Goal: Use online tool/utility: Utilize a website feature to perform a specific function

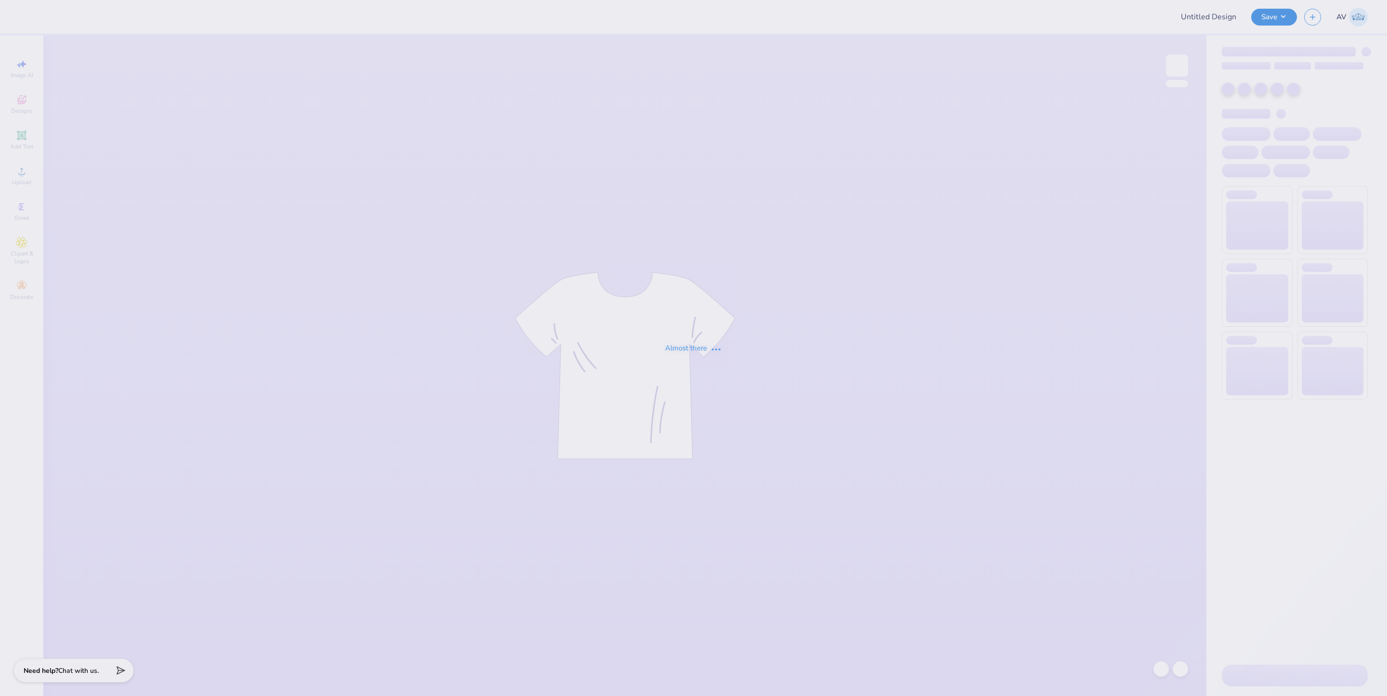
type input "ASBME Design 2"
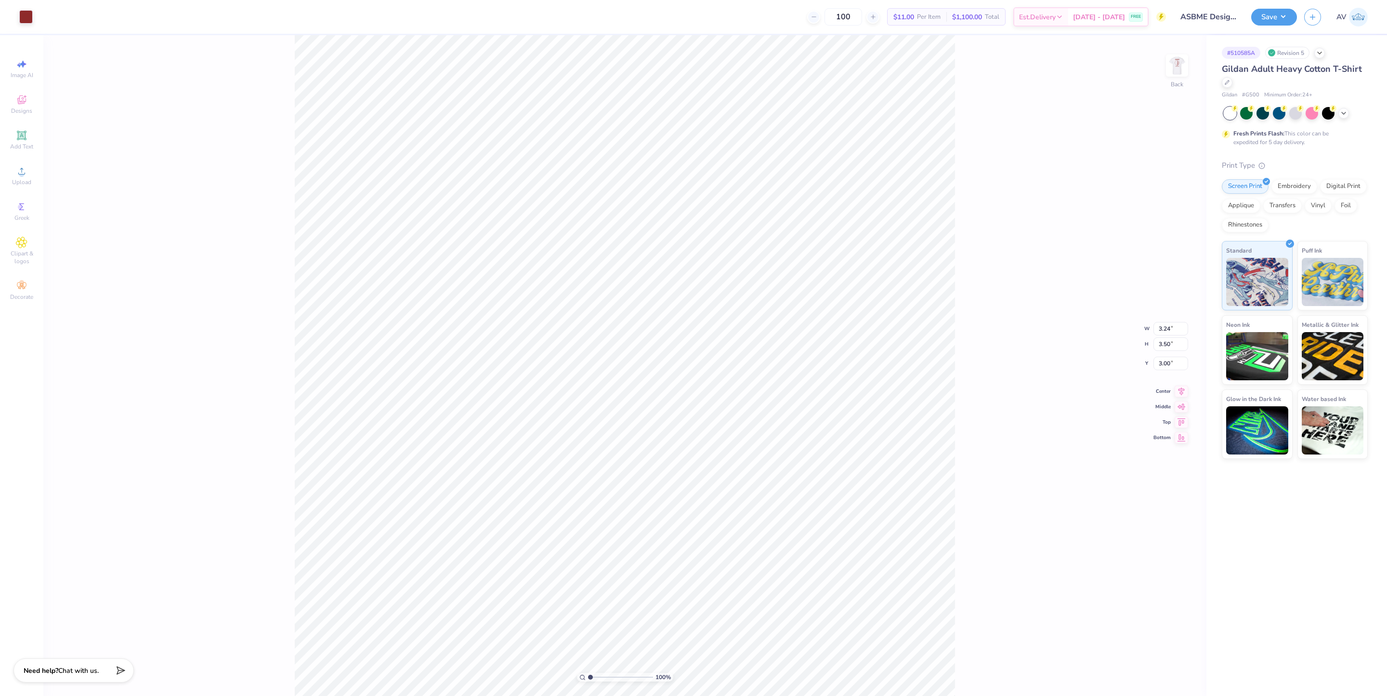
type input "0.53"
type input "0.66"
type input "5.83"
type input "0.46"
type input "6.00"
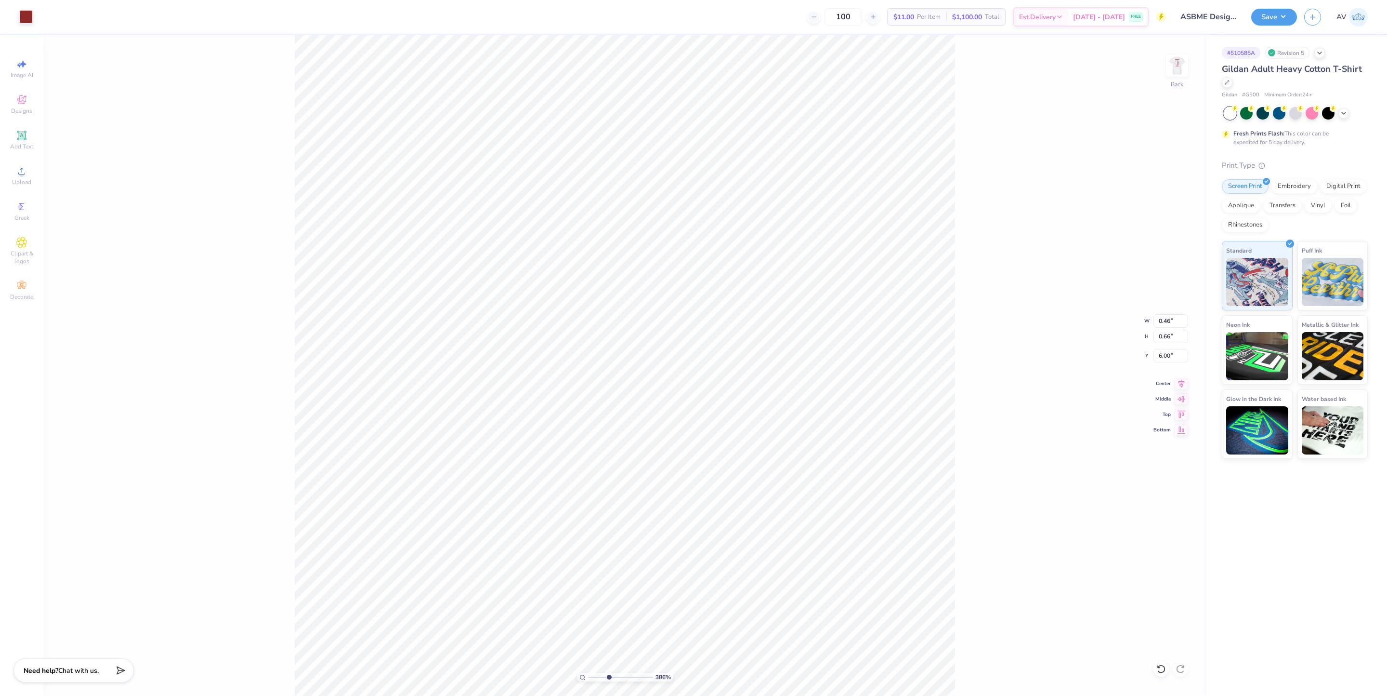
type input "3.8600317548366"
type input "6.03"
type input "3.8600317548366"
type input "5.98"
type input "3.8600317548366"
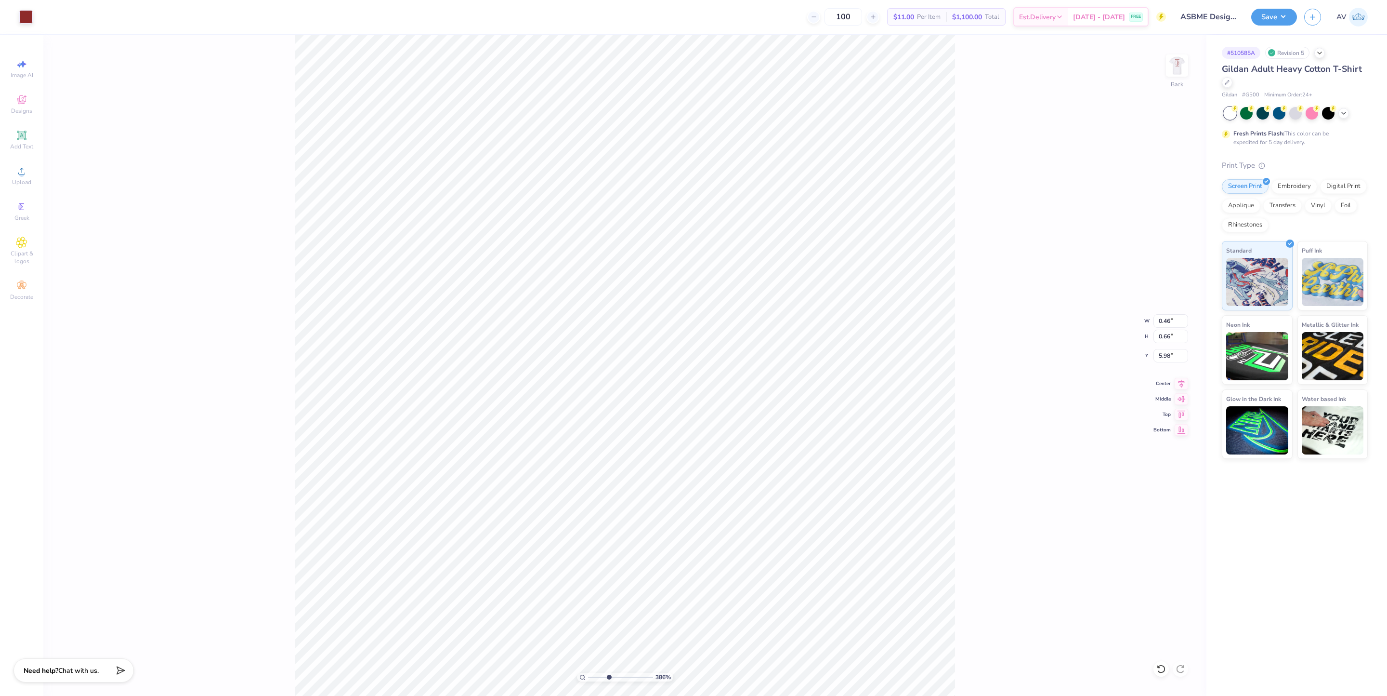
type input "5.40"
click at [1175, 68] on img at bounding box center [1177, 65] width 39 height 39
type input "2.11779452297498"
type input "1.62"
type input "1.52"
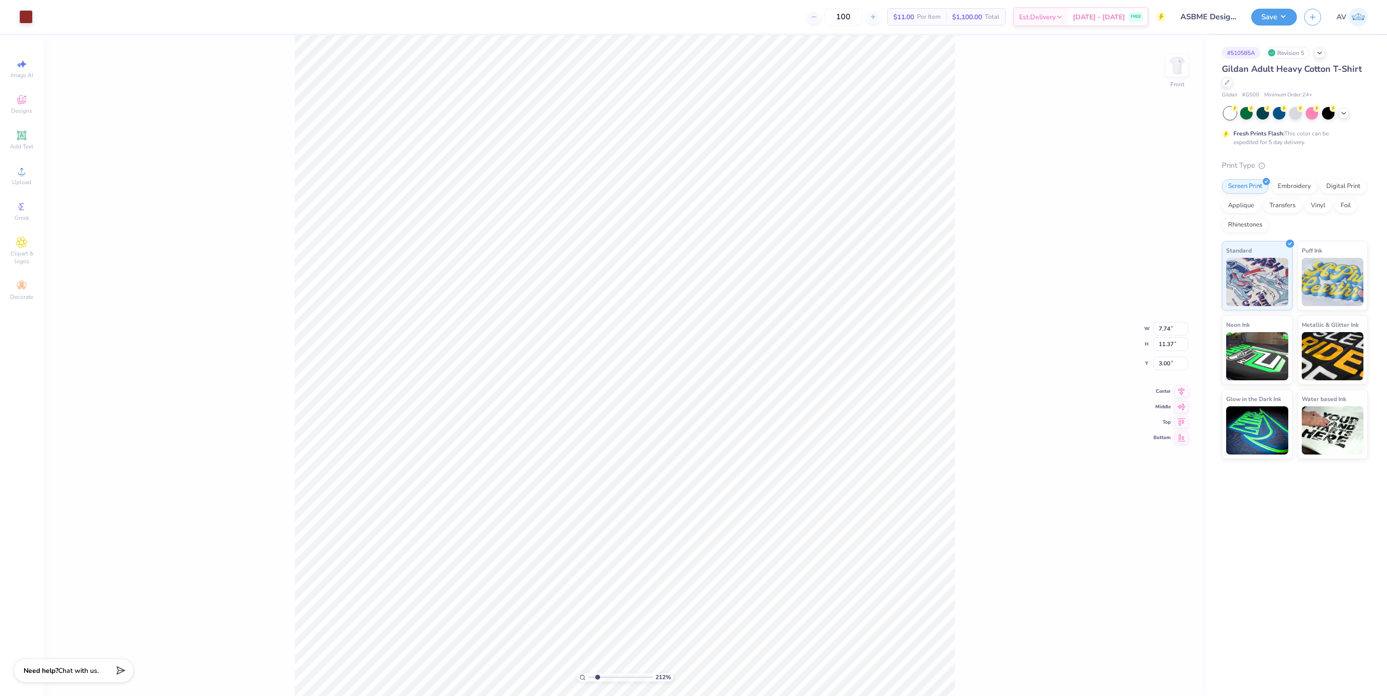
type input "3.03"
type input "2.11779452297498"
type input "6.00"
type input "0.90"
type input "14.60"
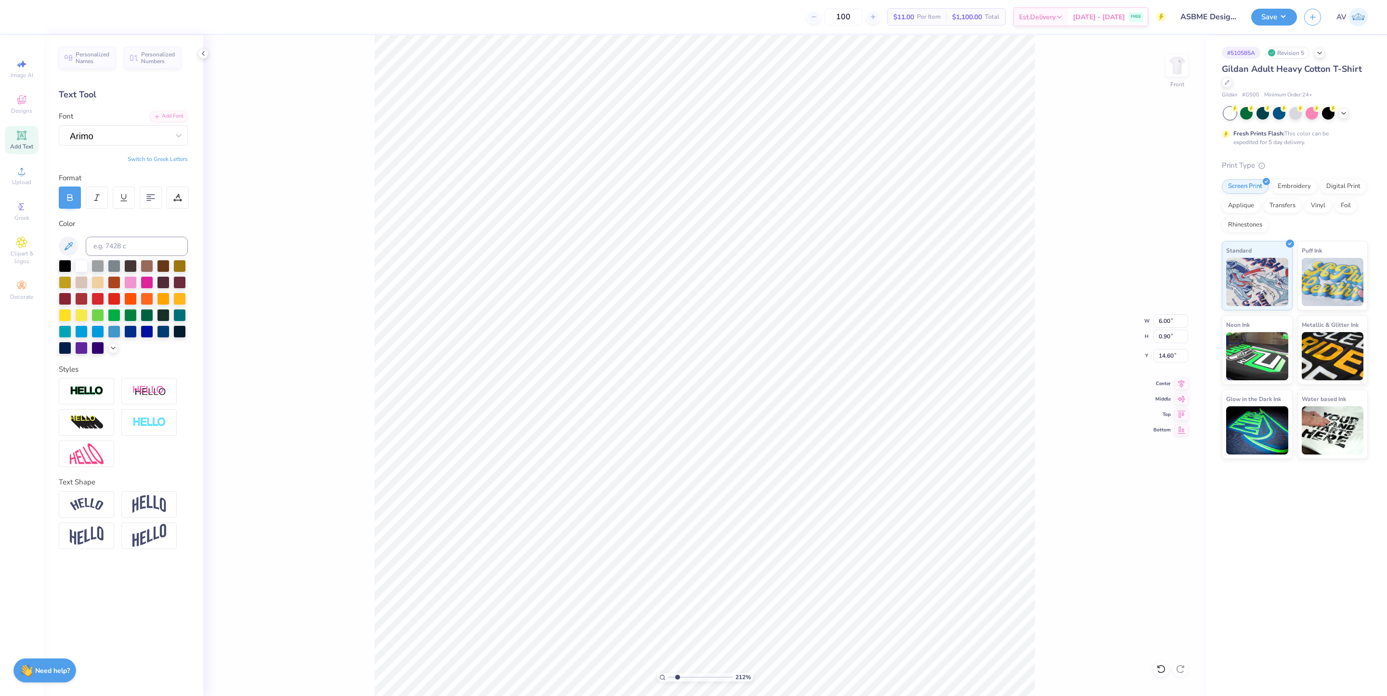
scroll to position [12, 1]
type input "2.11779452297498"
type textarea "a"
type input "2.11779452297498"
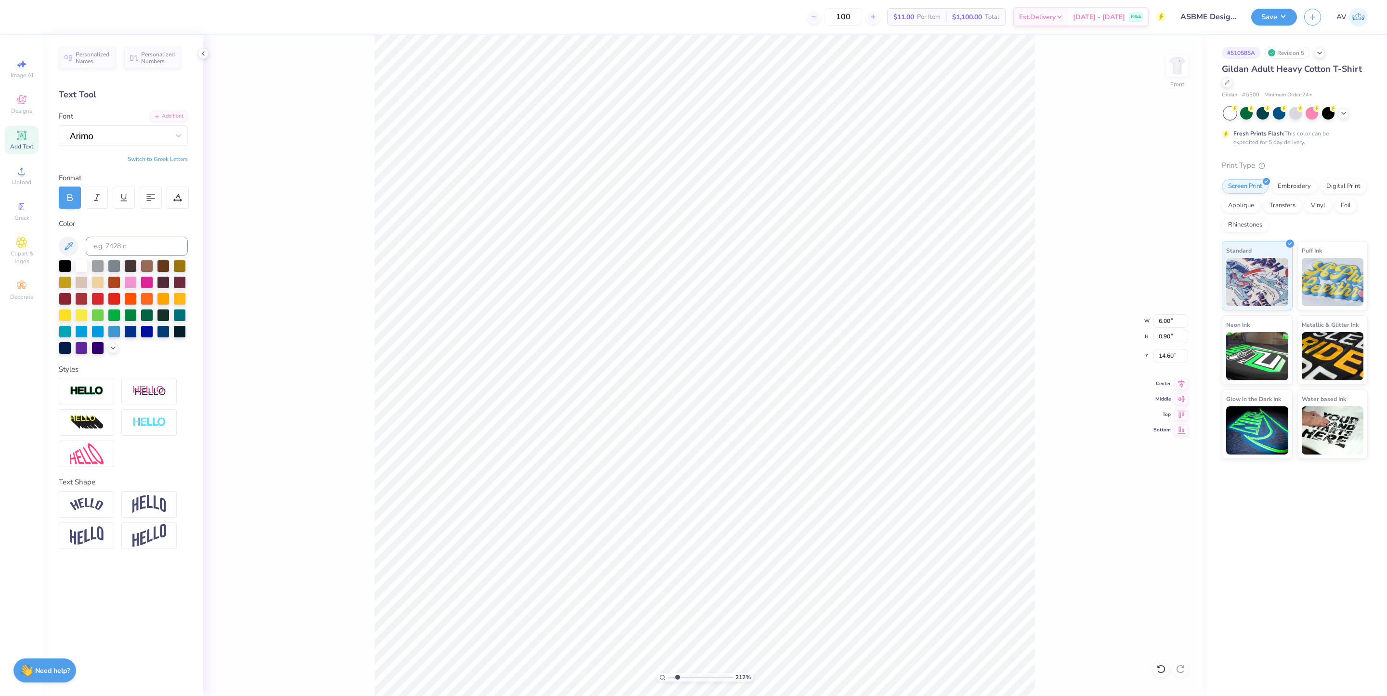
type textarea "as"
type input "2.11779452297498"
type textarea "A"
type input "2.11779452297498"
type textarea "AS"
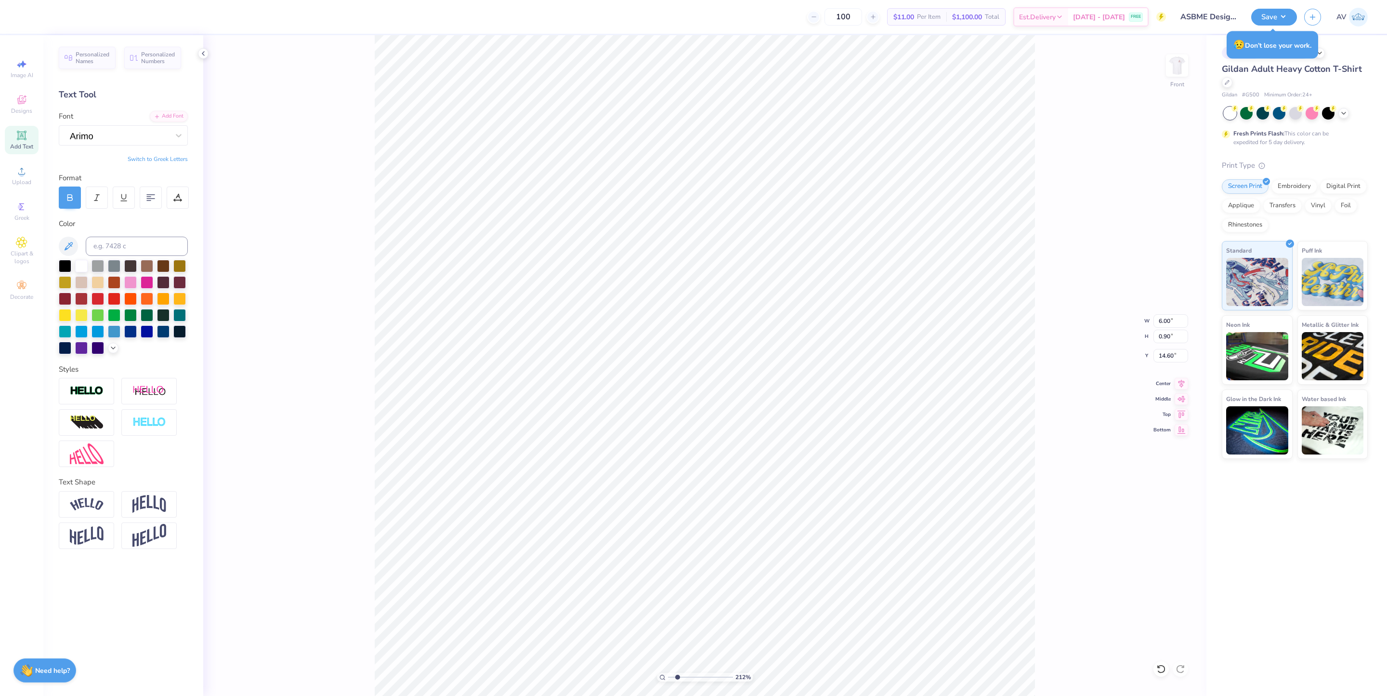
type input "2.11779452297498"
